Goal: Task Accomplishment & Management: Manage account settings

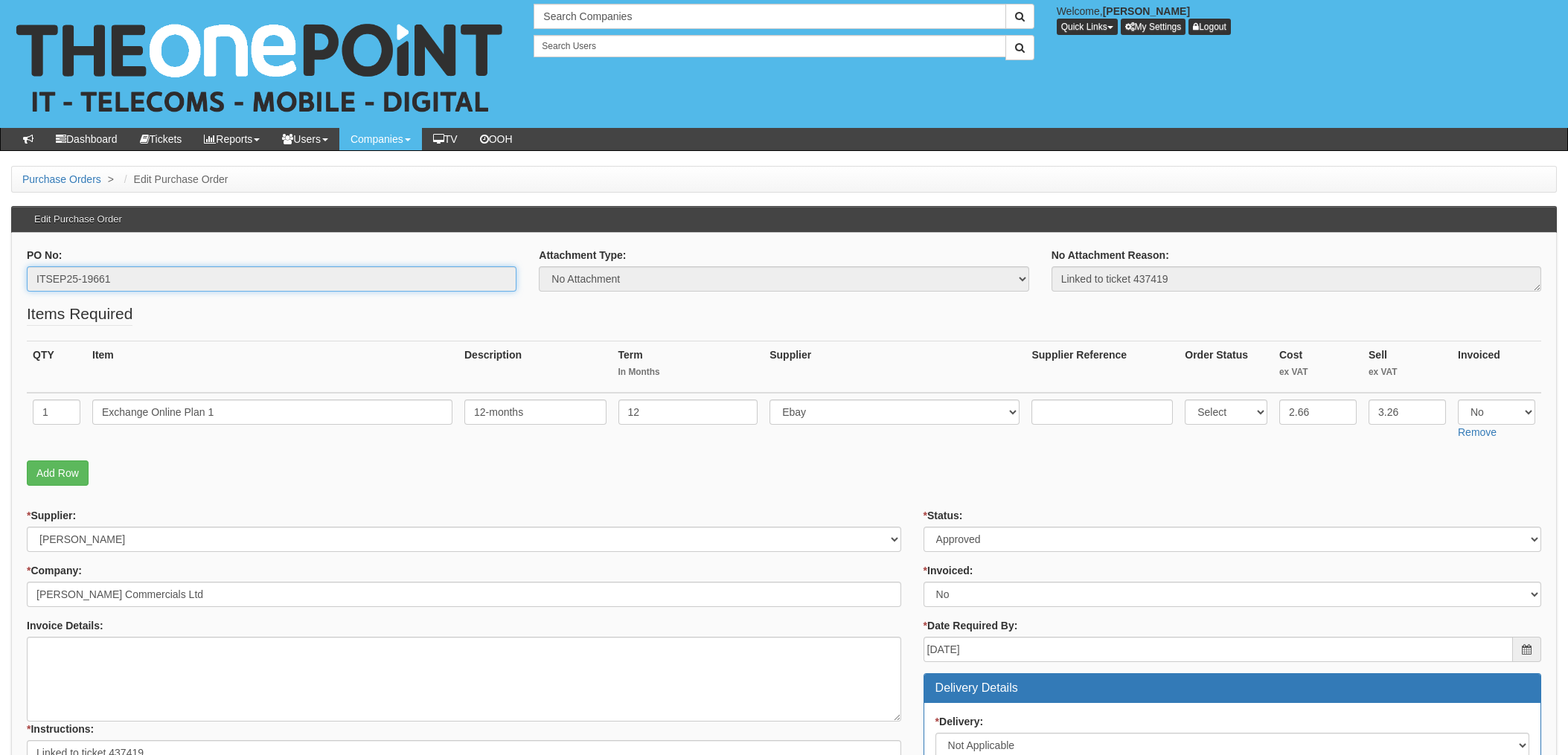
drag, startPoint x: 113, startPoint y: 274, endPoint x: 22, endPoint y: 274, distance: 91.0
click at [22, 274] on div "PO No: ITSEP25-19661" at bounding box center [272, 275] width 512 height 55
drag, startPoint x: 22, startPoint y: 274, endPoint x: 67, endPoint y: 279, distance: 45.3
drag, startPoint x: 404, startPoint y: 335, endPoint x: 361, endPoint y: 316, distance: 47.0
click at [404, 335] on fieldset "Items Required QTY Item Description Term In Months Supplier Supplier Reference …" at bounding box center [784, 398] width 1514 height 190
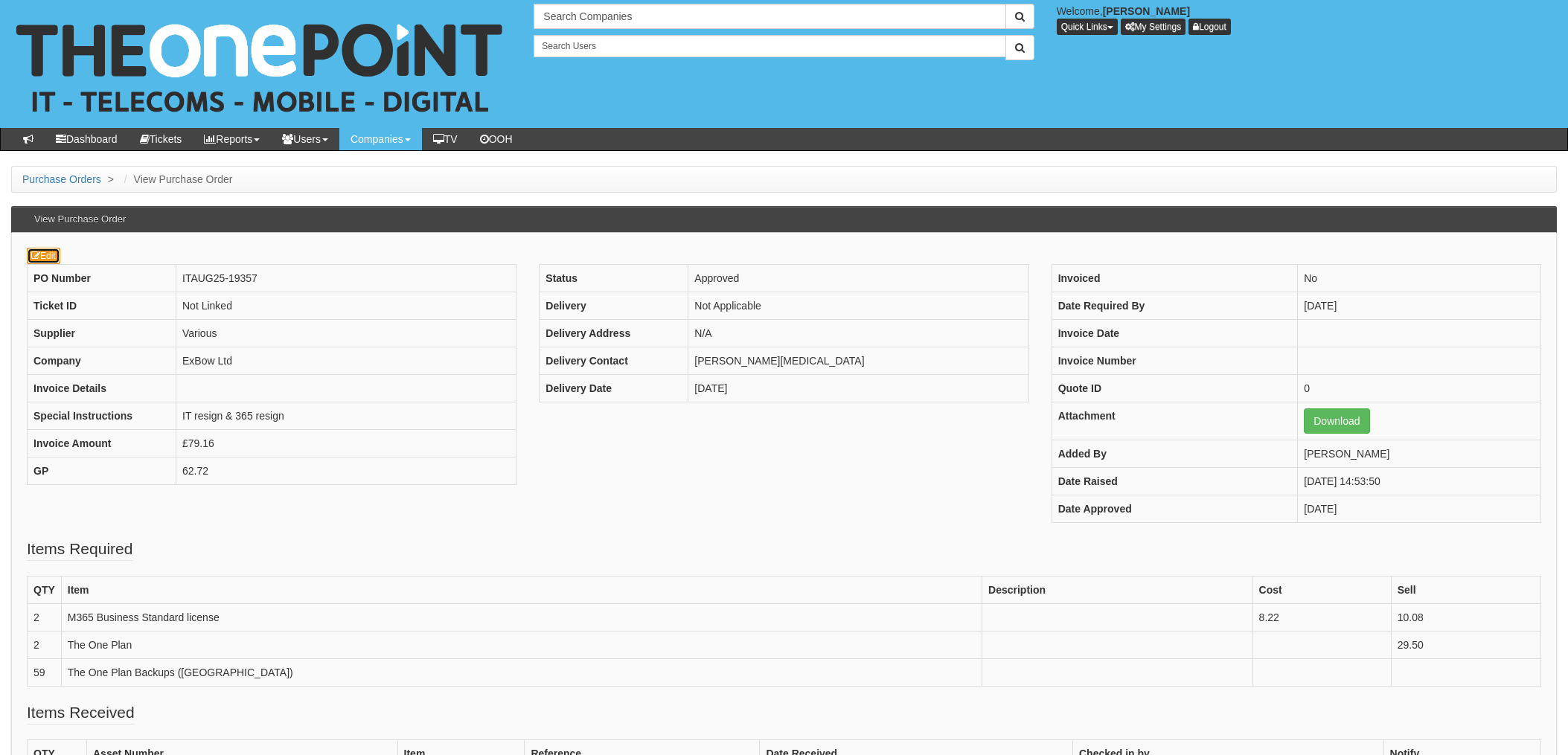
click at [41, 258] on link "Edit" at bounding box center [44, 256] width 34 height 17
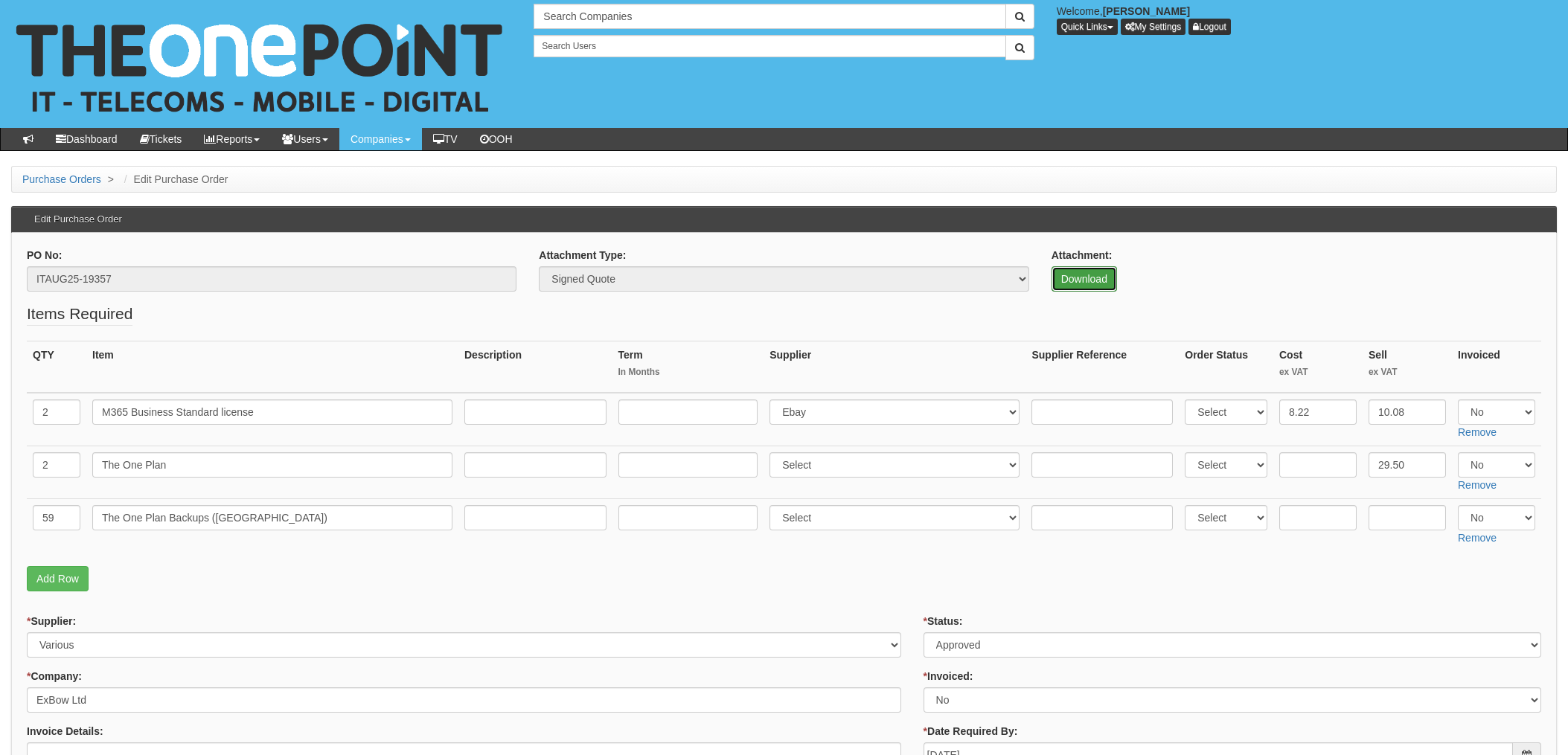
click at [1093, 287] on link "Download" at bounding box center [1084, 279] width 65 height 25
drag, startPoint x: 399, startPoint y: 581, endPoint x: 462, endPoint y: 553, distance: 68.9
click at [399, 581] on p "Add Row" at bounding box center [784, 579] width 1514 height 25
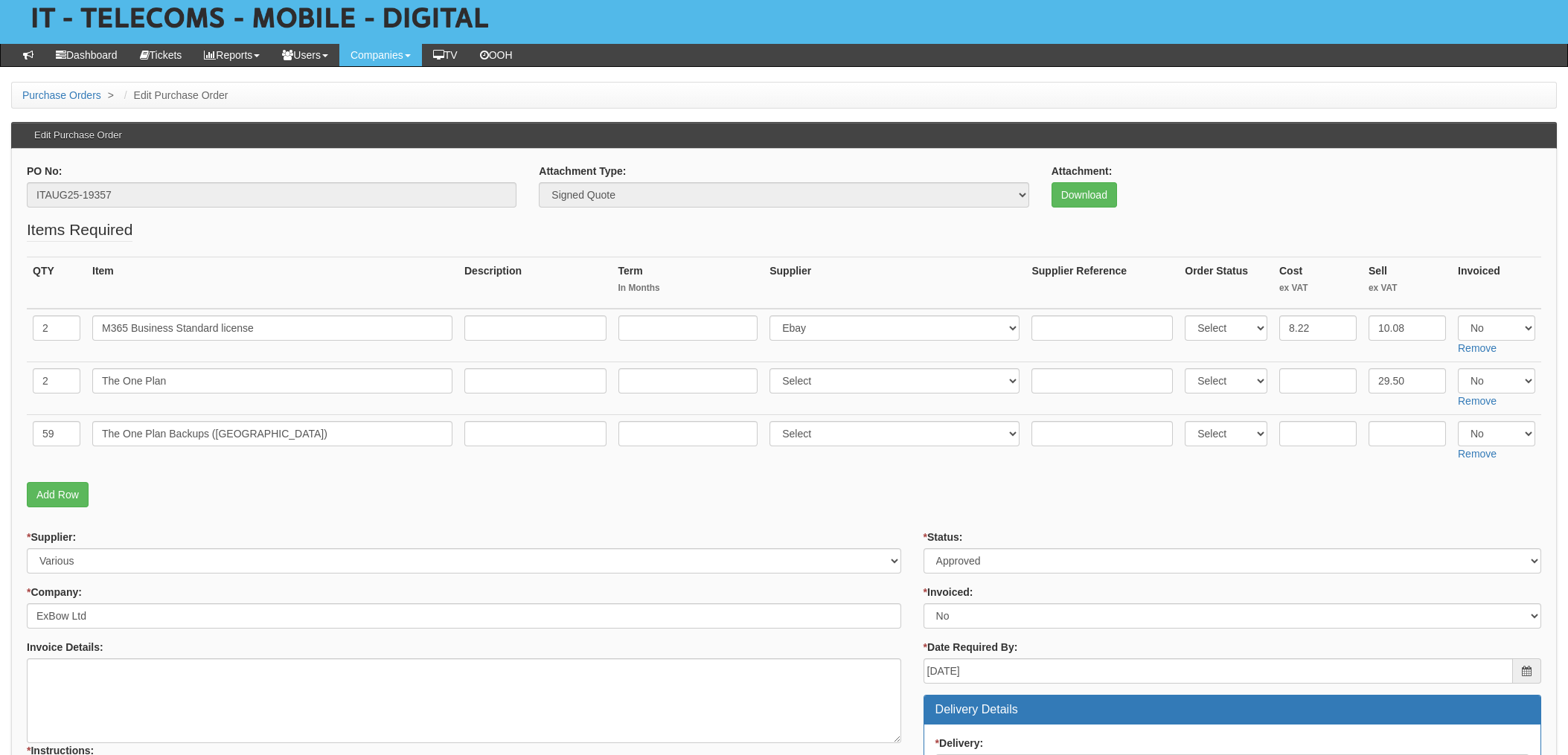
scroll to position [61, 0]
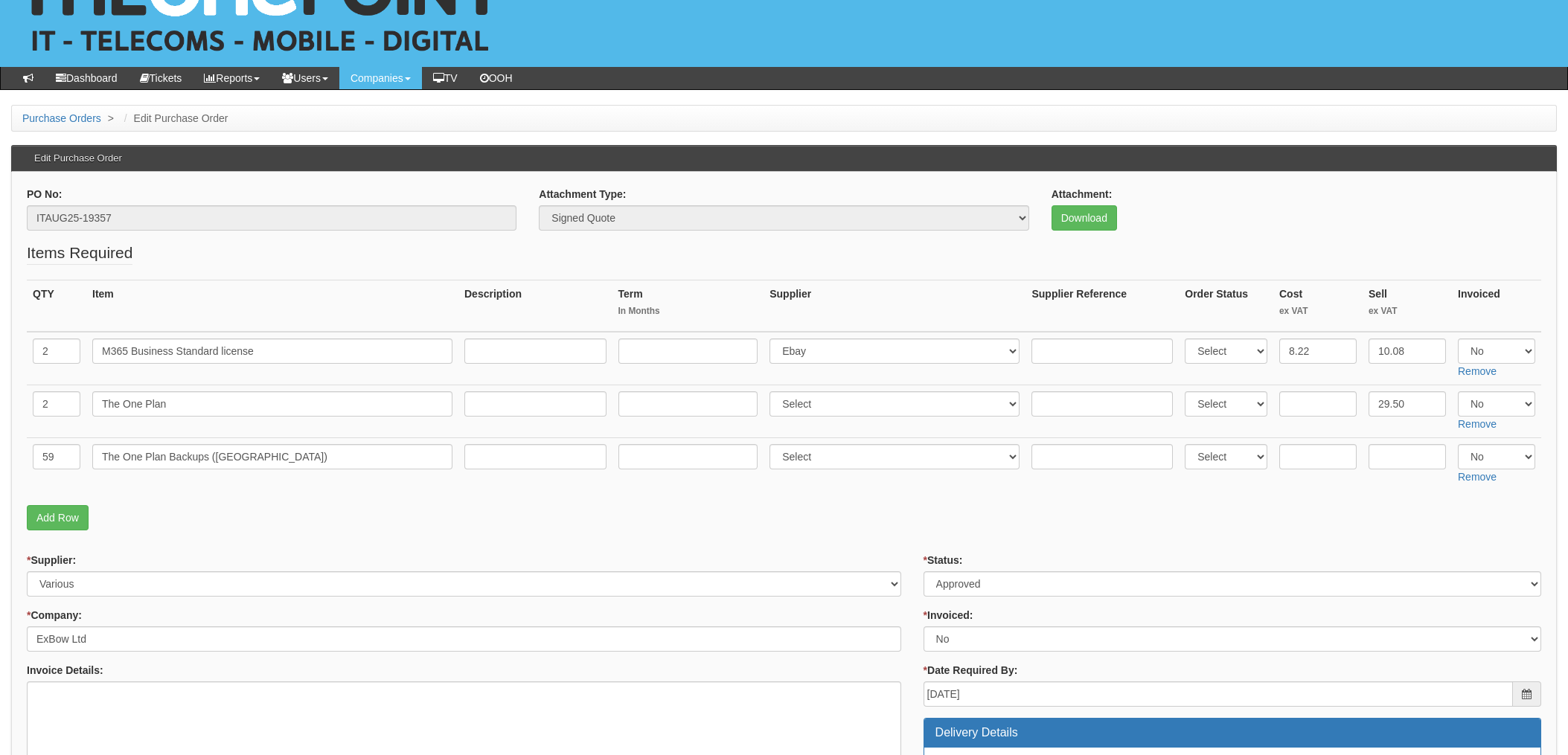
click at [689, 513] on p "Add Row" at bounding box center [784, 518] width 1514 height 25
click at [918, 544] on form "PO No: ITAUG25-19357 Attachment Type: Select Signed Quote Auth email if quote u…" at bounding box center [784, 744] width 1514 height 1114
click at [1016, 584] on select "Select Approved Completed Delivered Invoiced Ordered Ordered to site Part Order…" at bounding box center [1232, 584] width 617 height 25
select select "4"
click at [924, 571] on select "Select Approved Completed Delivered Invoiced Ordered Ordered to site Part Order…" at bounding box center [1232, 584] width 617 height 25
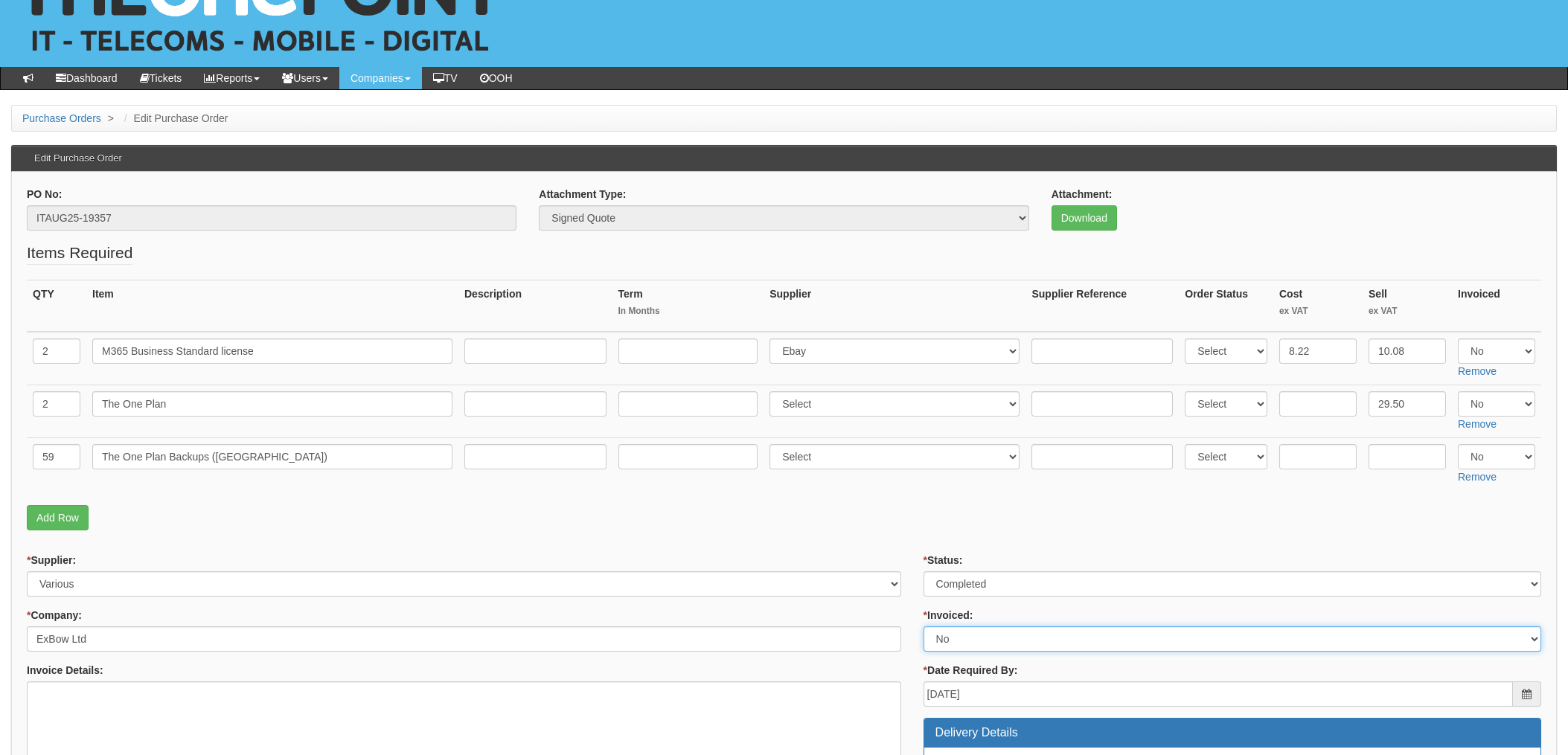
click at [972, 641] on select "Select Yes No N/A STB (part of order)" at bounding box center [1232, 639] width 617 height 25
select select "1"
click at [924, 627] on select "Select Yes No N/A STB (part of order)" at bounding box center [1232, 639] width 617 height 25
click at [867, 503] on fieldset "Items Required QTY Item Description Term In Months Supplier Supplier Reference …" at bounding box center [784, 389] width 1514 height 296
